Goal: Find specific page/section: Find specific page/section

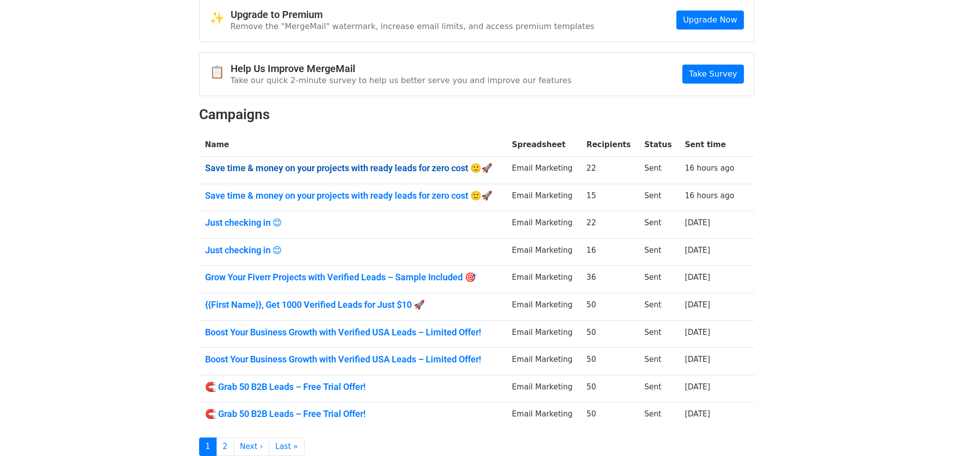
scroll to position [84, 0]
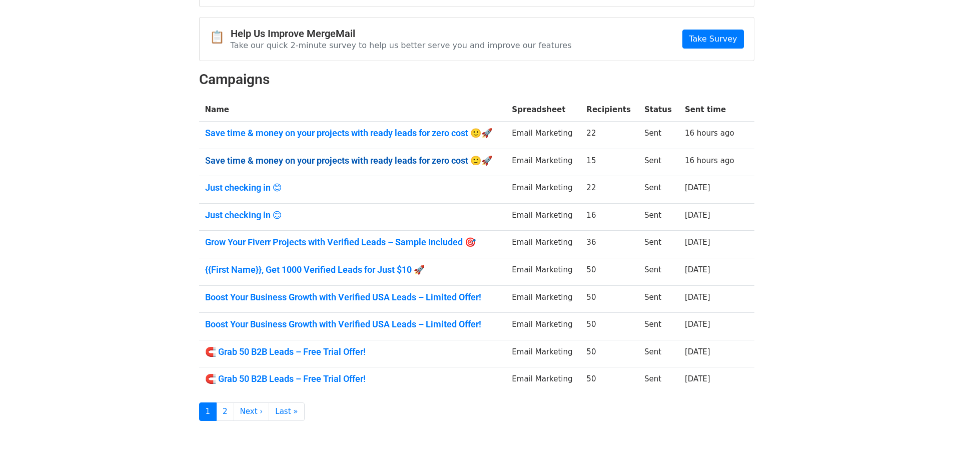
click at [306, 155] on link "Save time & money on your projects with ready leads for zero cost 🙂🚀" at bounding box center [352, 160] width 295 height 11
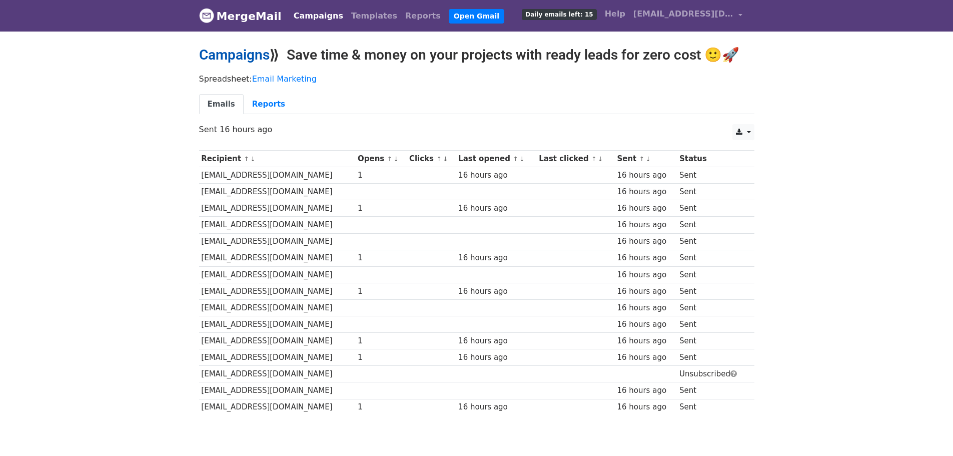
click at [263, 60] on link "Campaigns" at bounding box center [234, 55] width 71 height 17
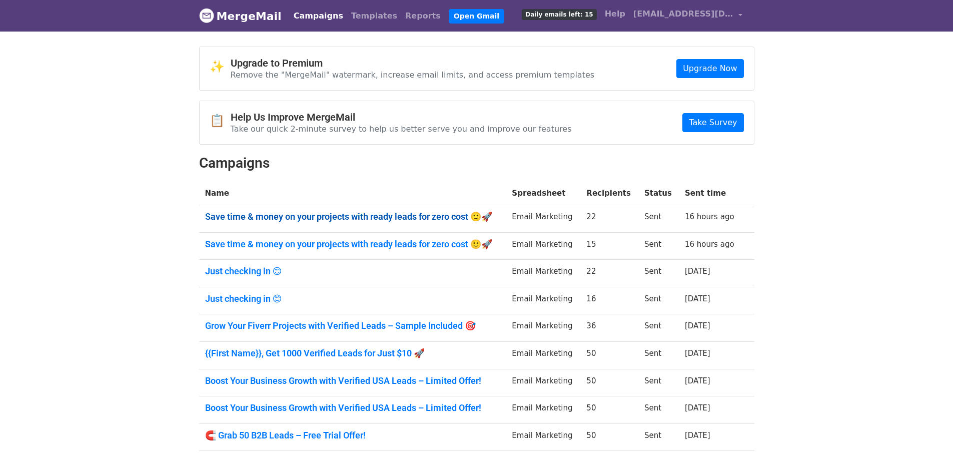
click at [371, 213] on link "Save time & money on your projects with ready leads for zero cost 🙂🚀" at bounding box center [352, 216] width 295 height 11
